Goal: Navigation & Orientation: Find specific page/section

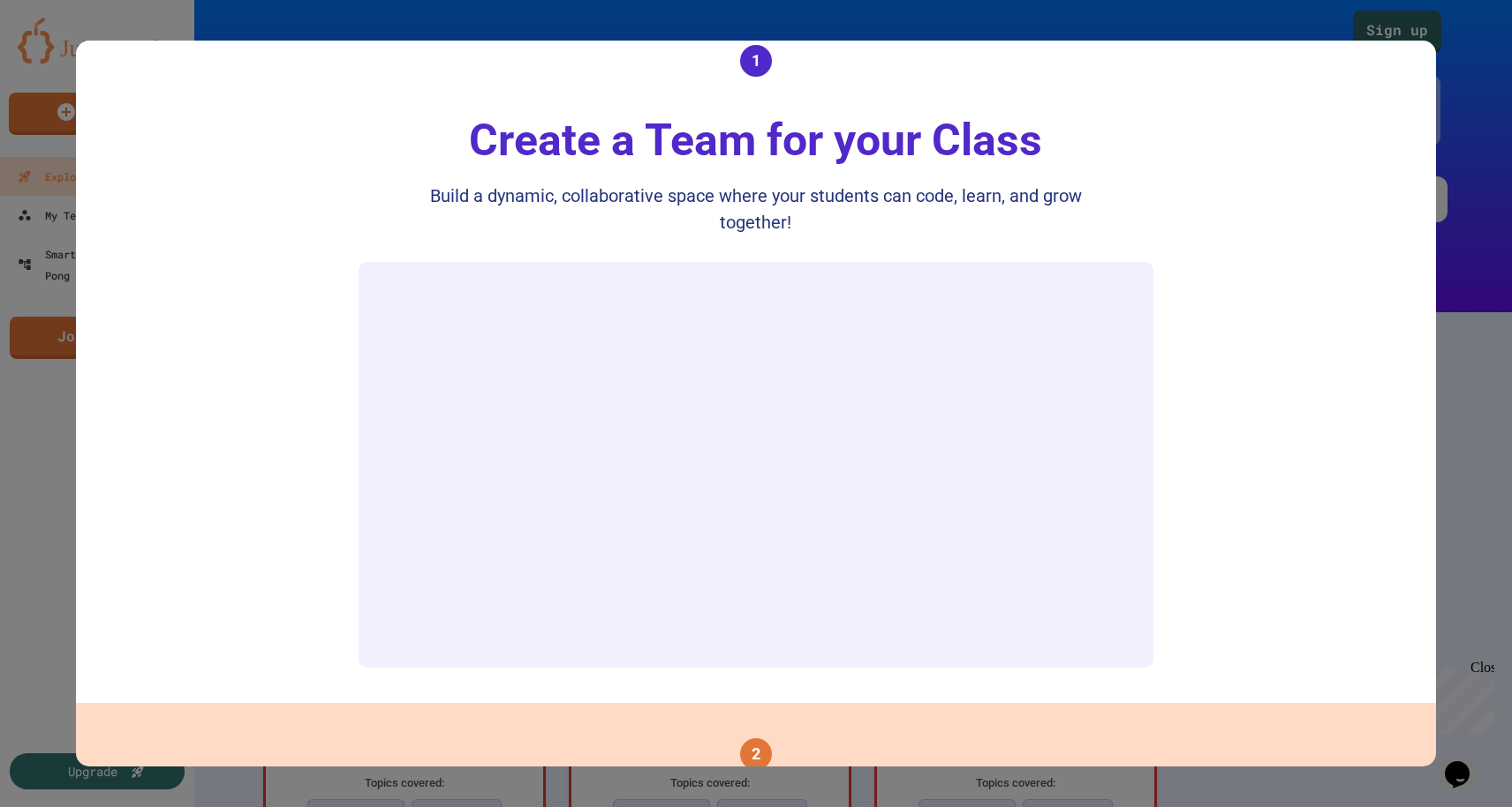
scroll to position [332, 0]
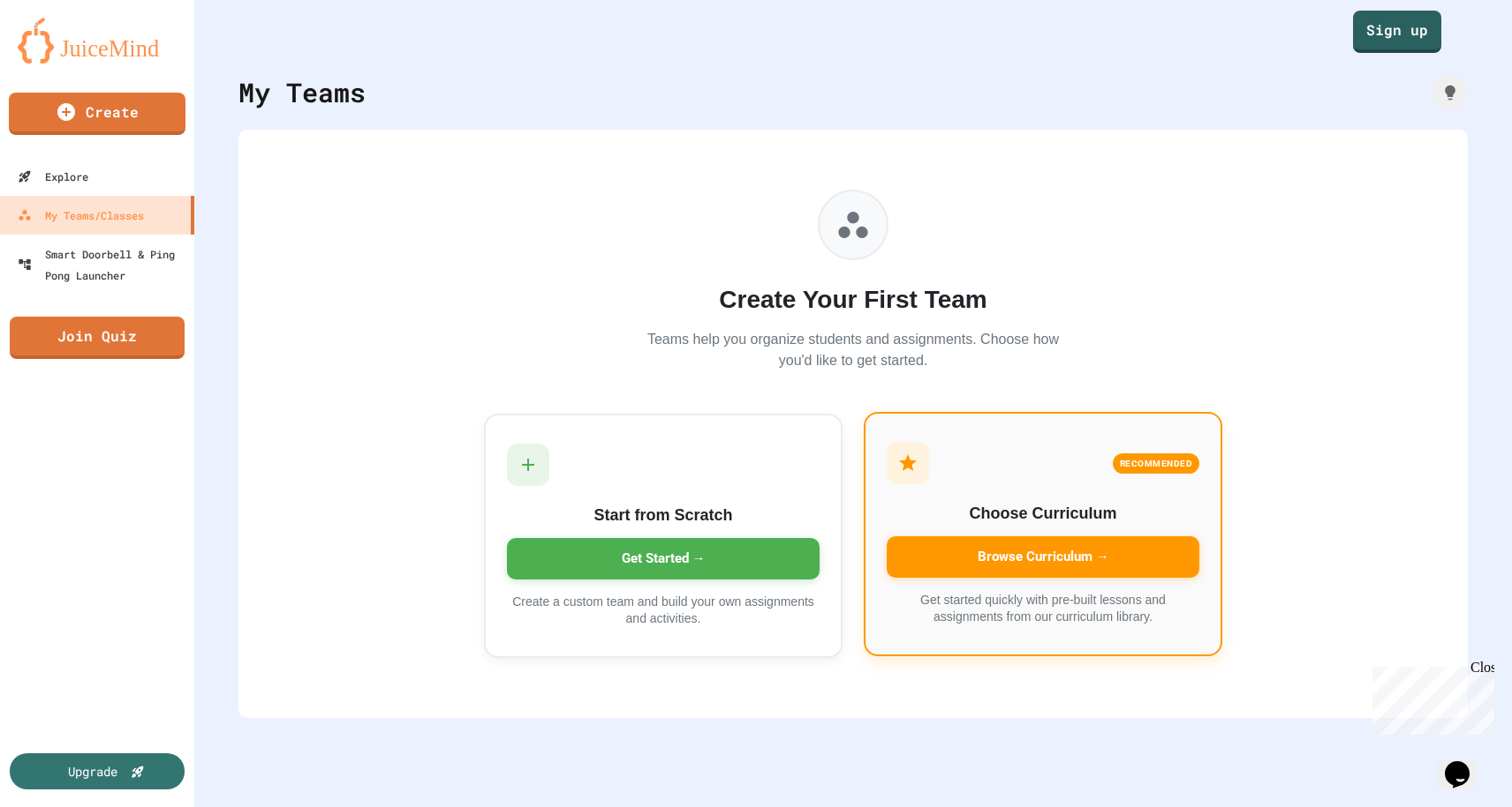
click at [1025, 559] on div "Browse Curriculum →" at bounding box center [1042, 558] width 312 height 41
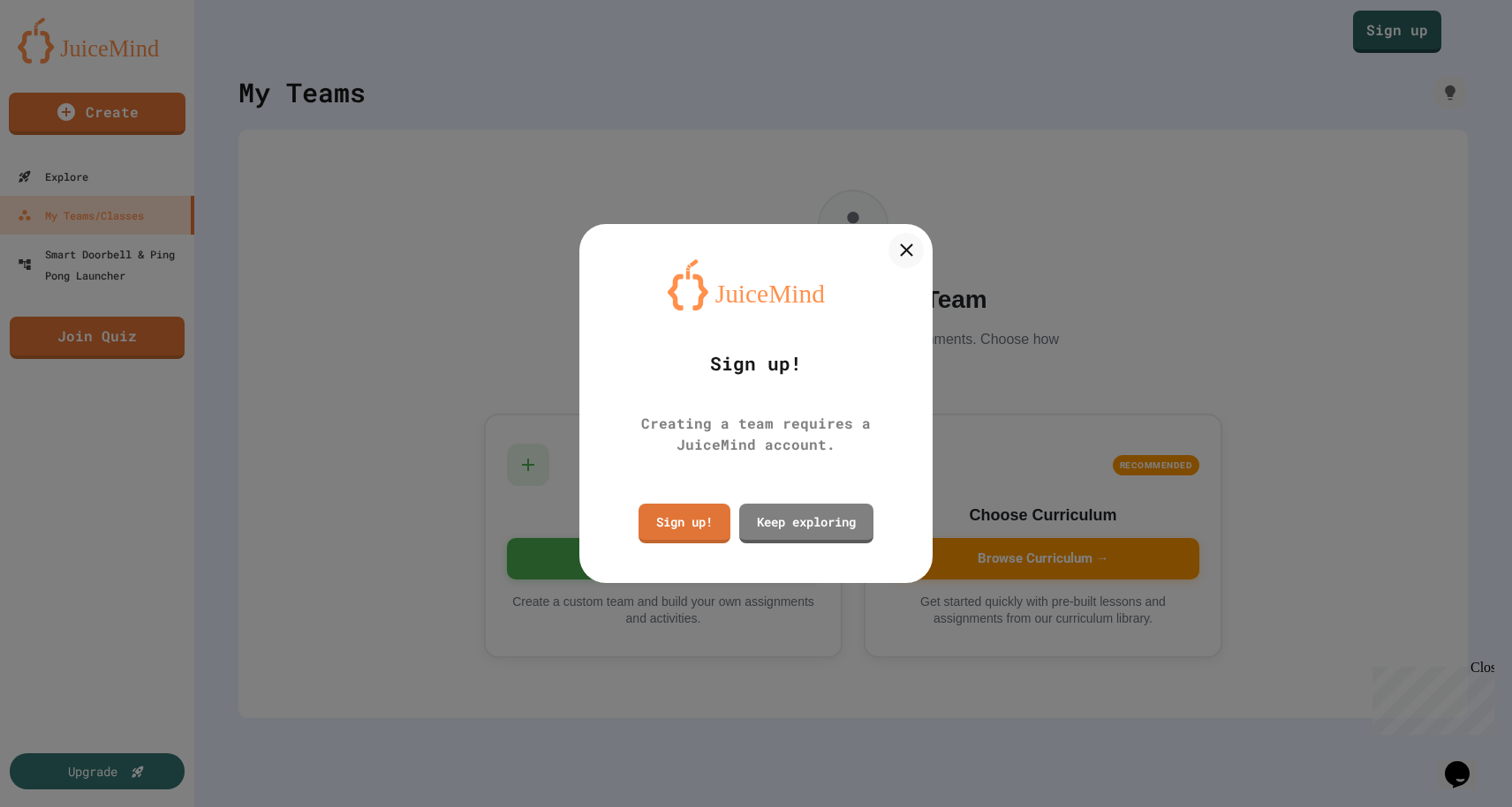
click at [799, 531] on link "Keep exploring" at bounding box center [805, 523] width 134 height 40
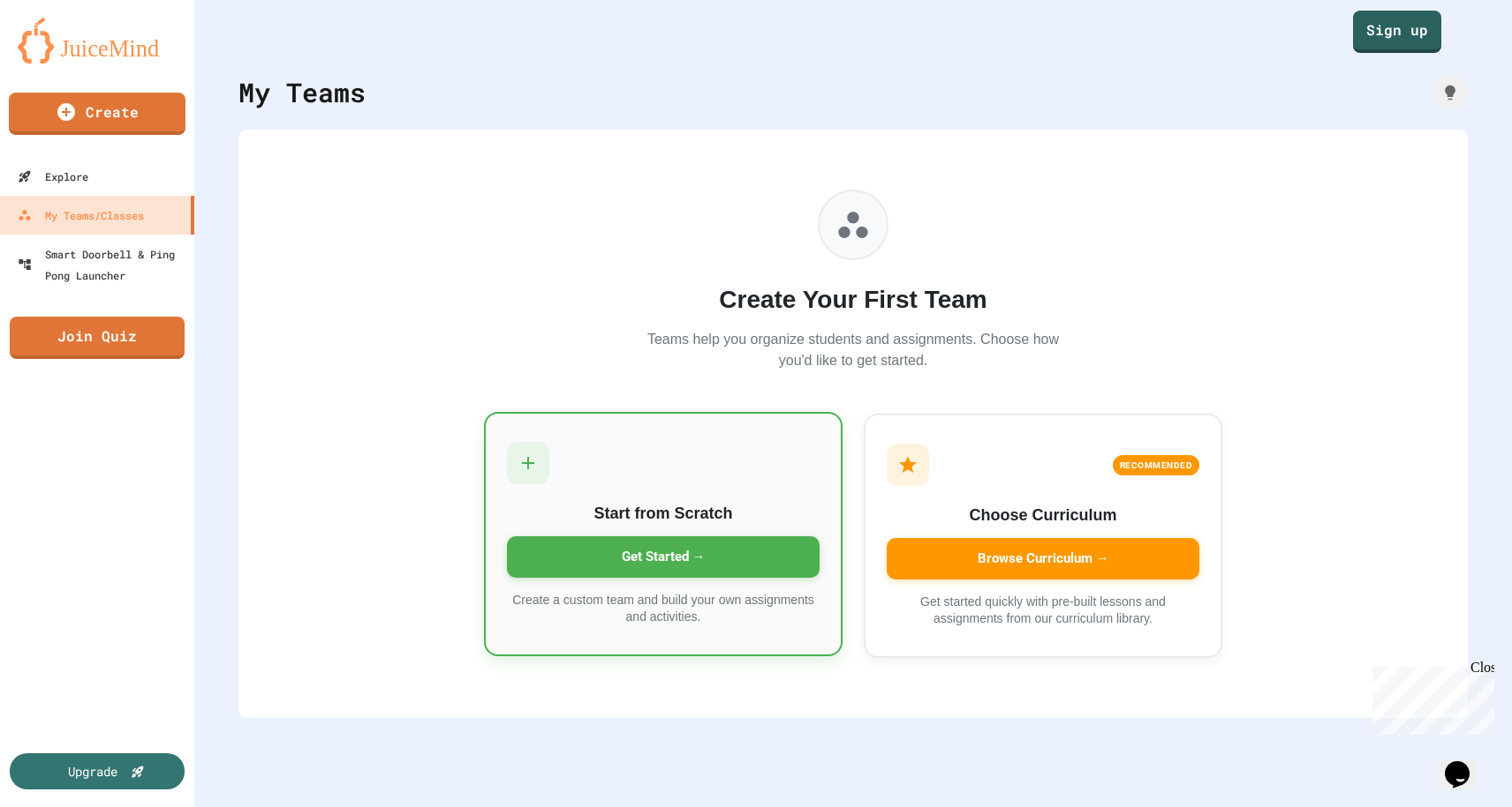
click at [694, 546] on div "Get Started →" at bounding box center [663, 558] width 312 height 41
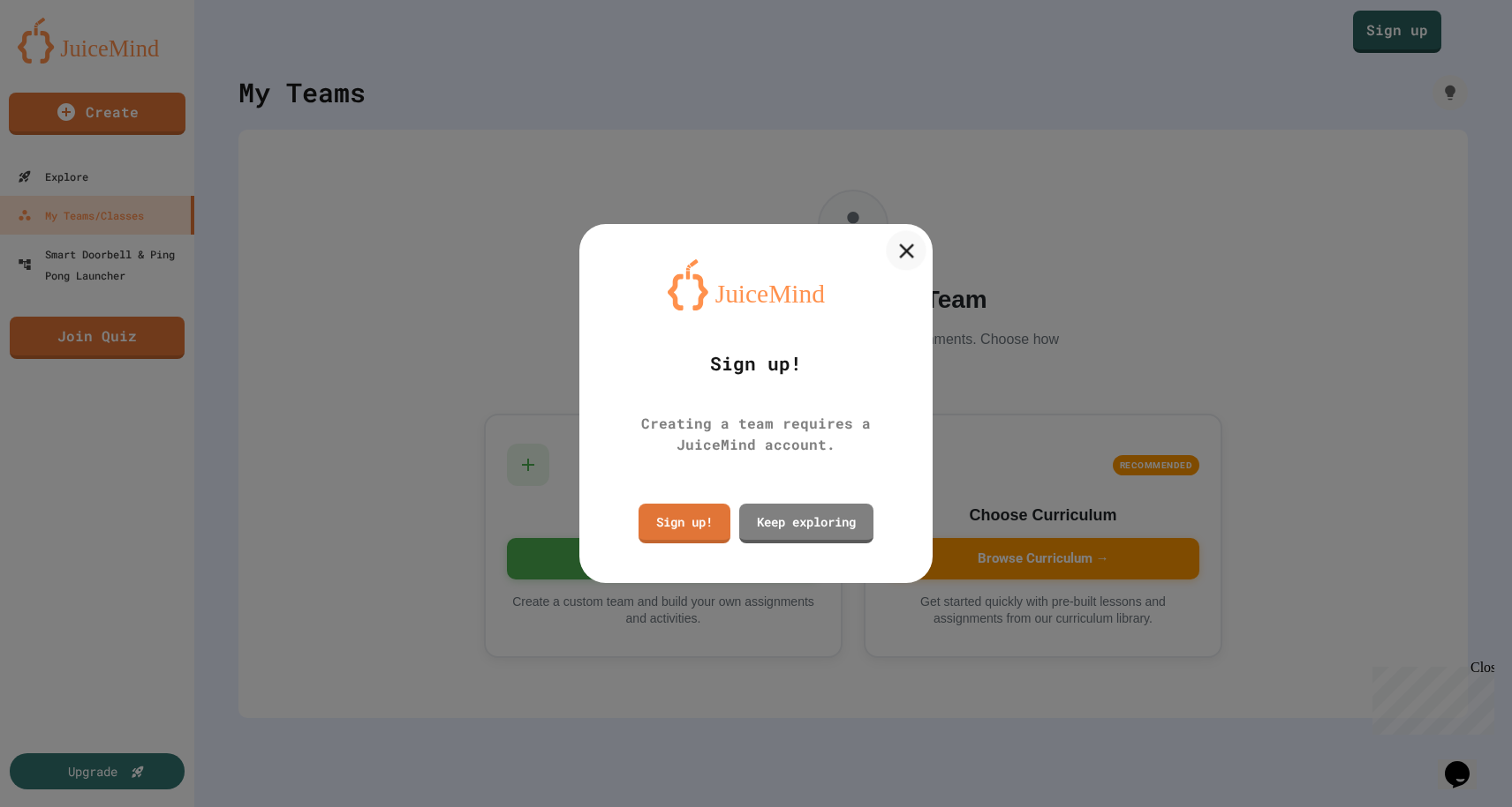
click at [906, 263] on icon at bounding box center [905, 250] width 24 height 24
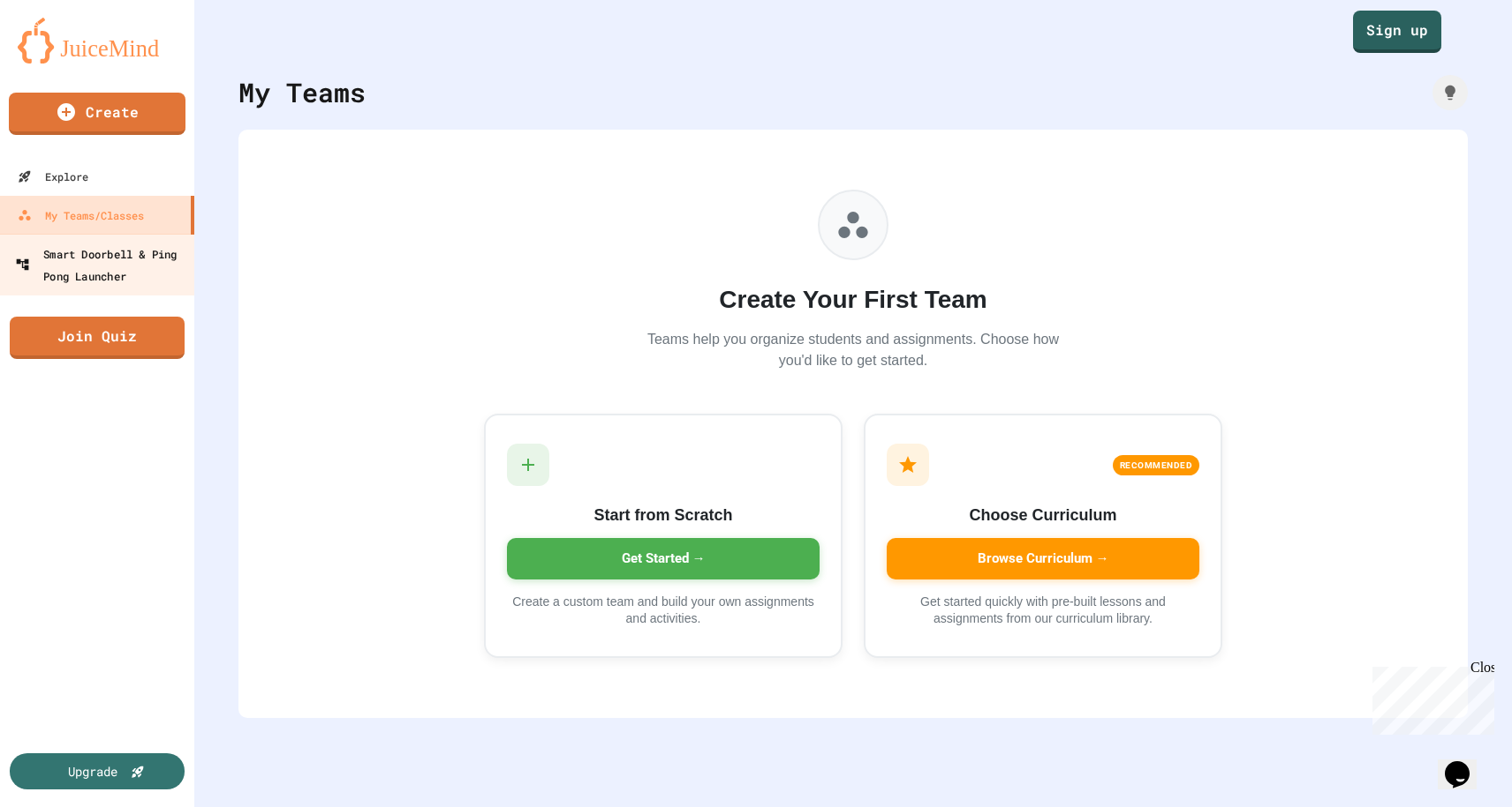
click at [153, 255] on div "Smart Doorbell & Ping Pong Launcher" at bounding box center [102, 264] width 175 height 43
